Goal: Transaction & Acquisition: Purchase product/service

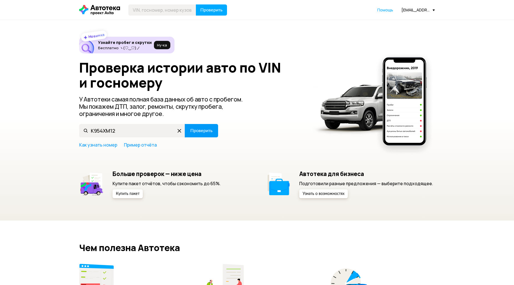
type input "К954ХМ12"
click at [204, 128] on span "Проверить" at bounding box center [201, 130] width 22 height 4
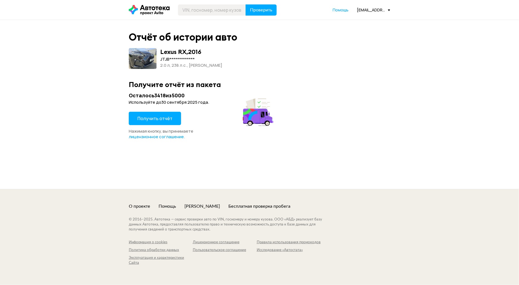
click at [160, 117] on span "Получить отчёт" at bounding box center [154, 118] width 35 height 6
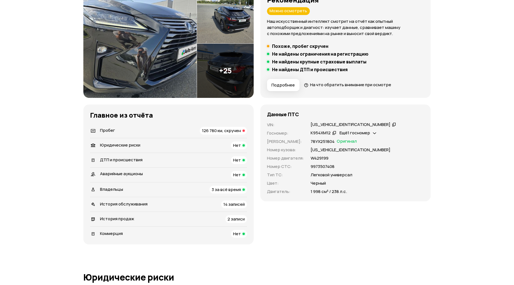
scroll to position [93, 0]
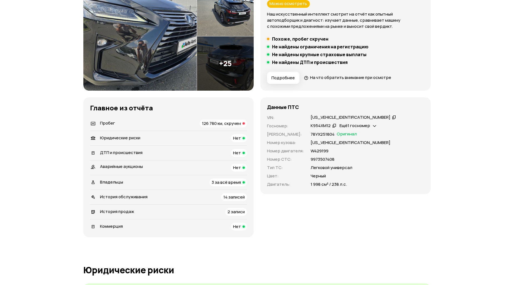
click at [105, 123] on span "Пробег" at bounding box center [107, 123] width 15 height 6
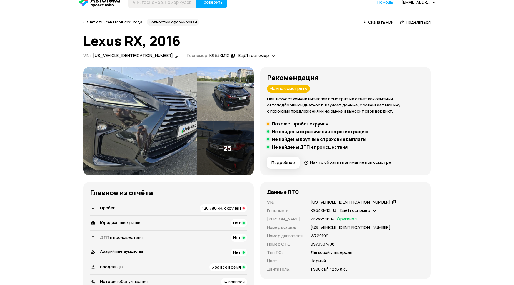
scroll to position [0, 0]
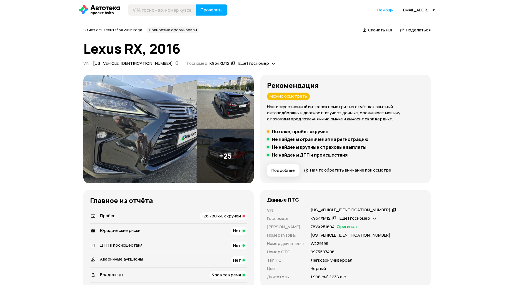
click at [235, 215] on span "126 780 км, скручен" at bounding box center [221, 216] width 39 height 6
click at [175, 63] on icon at bounding box center [177, 64] width 4 height 6
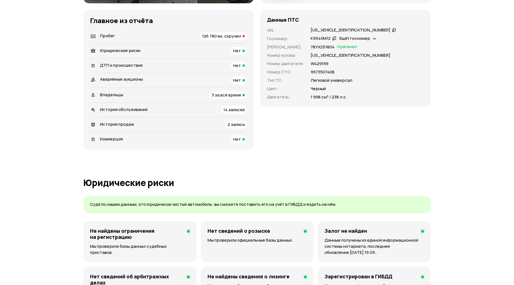
scroll to position [185, 0]
